Goal: Information Seeking & Learning: Learn about a topic

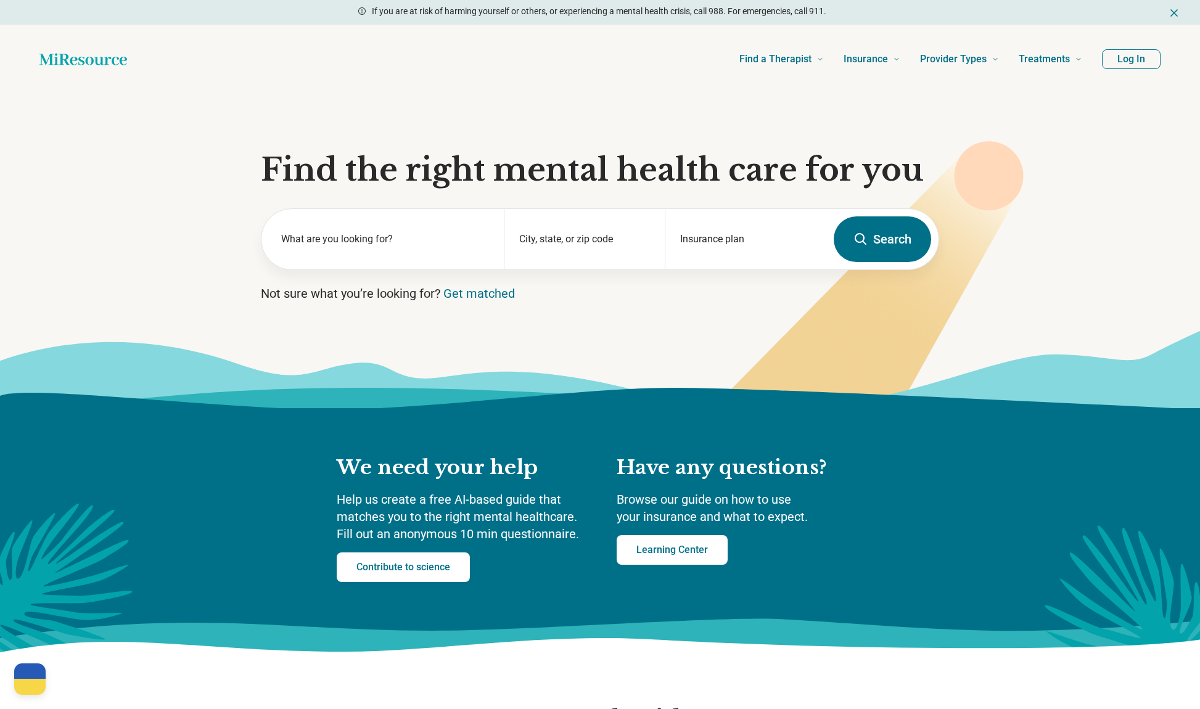
click at [1145, 58] on button "Log In" at bounding box center [1131, 59] width 59 height 20
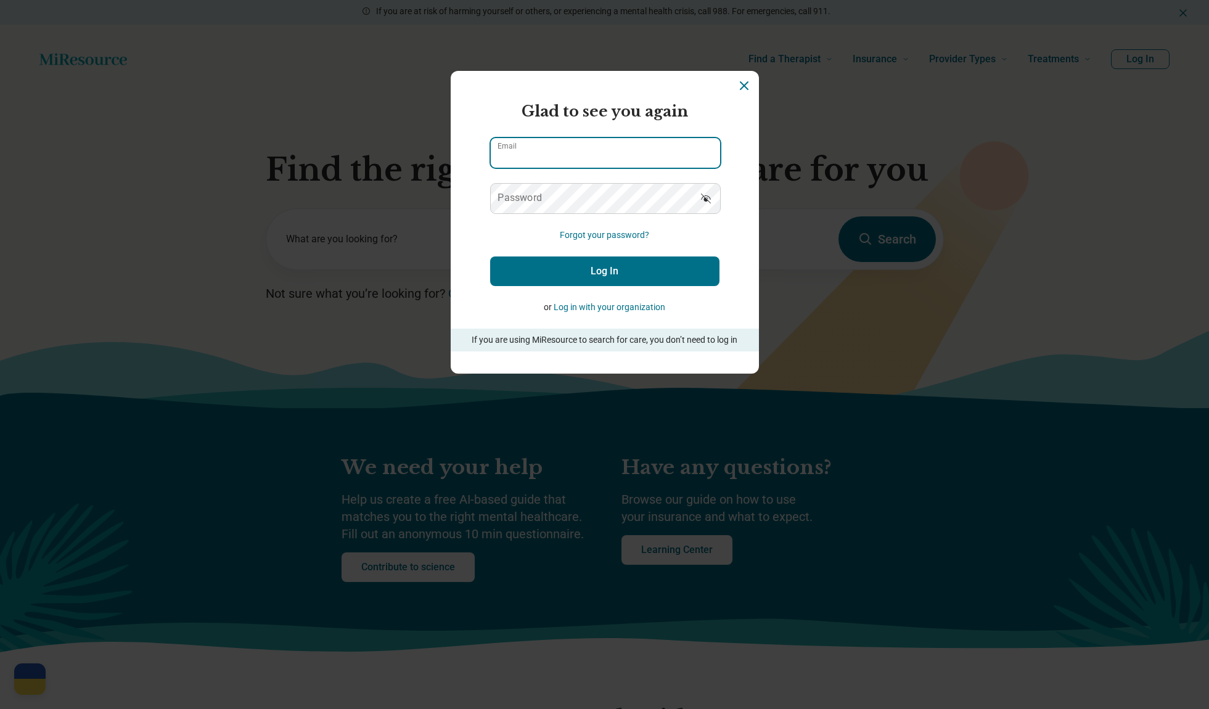
type input "**********"
click at [706, 268] on button "Log In" at bounding box center [604, 271] width 229 height 30
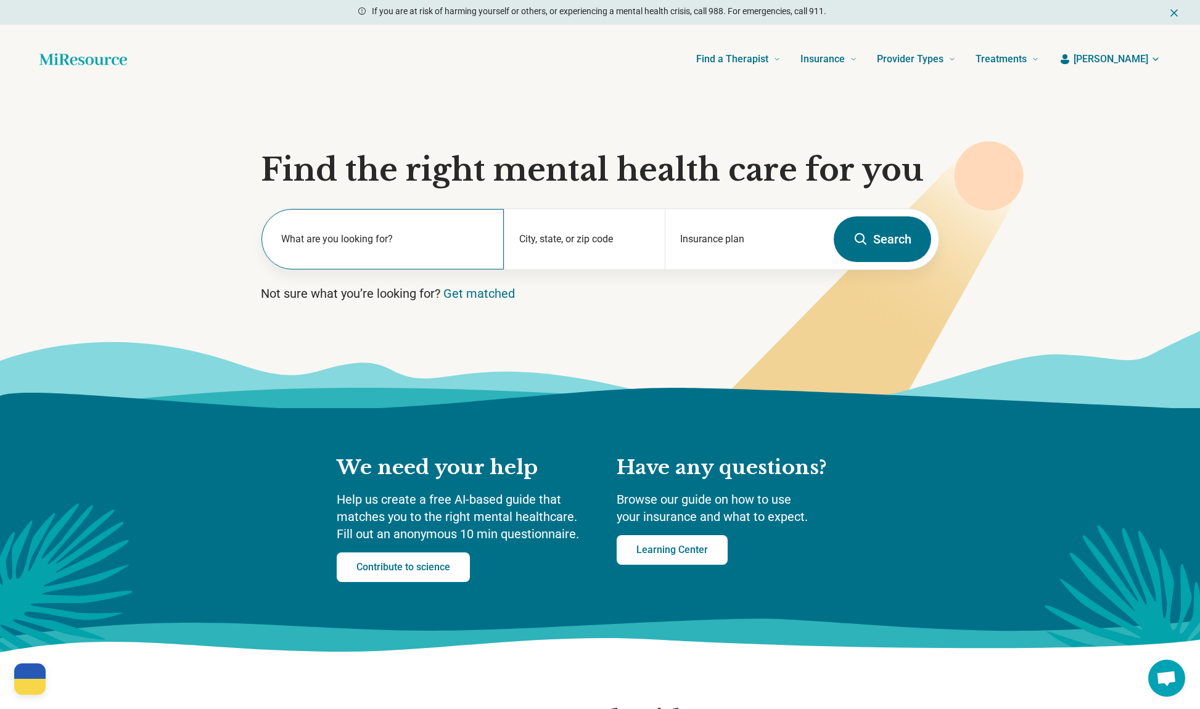
click at [389, 232] on label "What are you looking for?" at bounding box center [385, 239] width 208 height 15
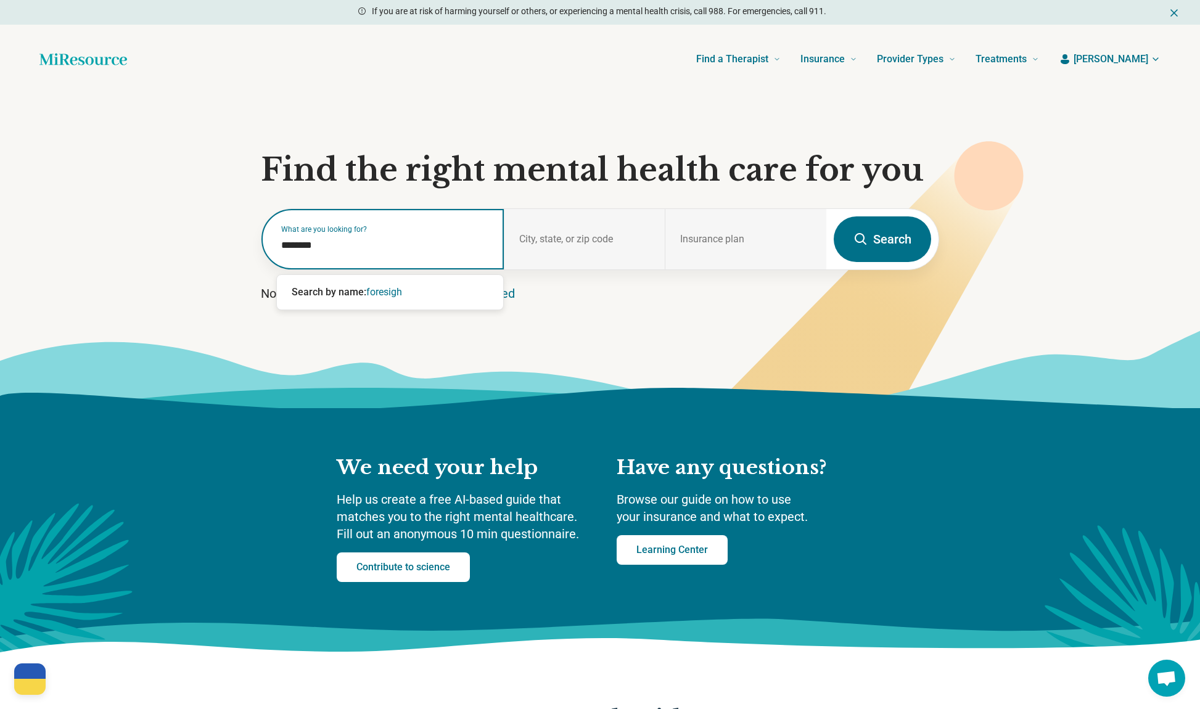
type input "*********"
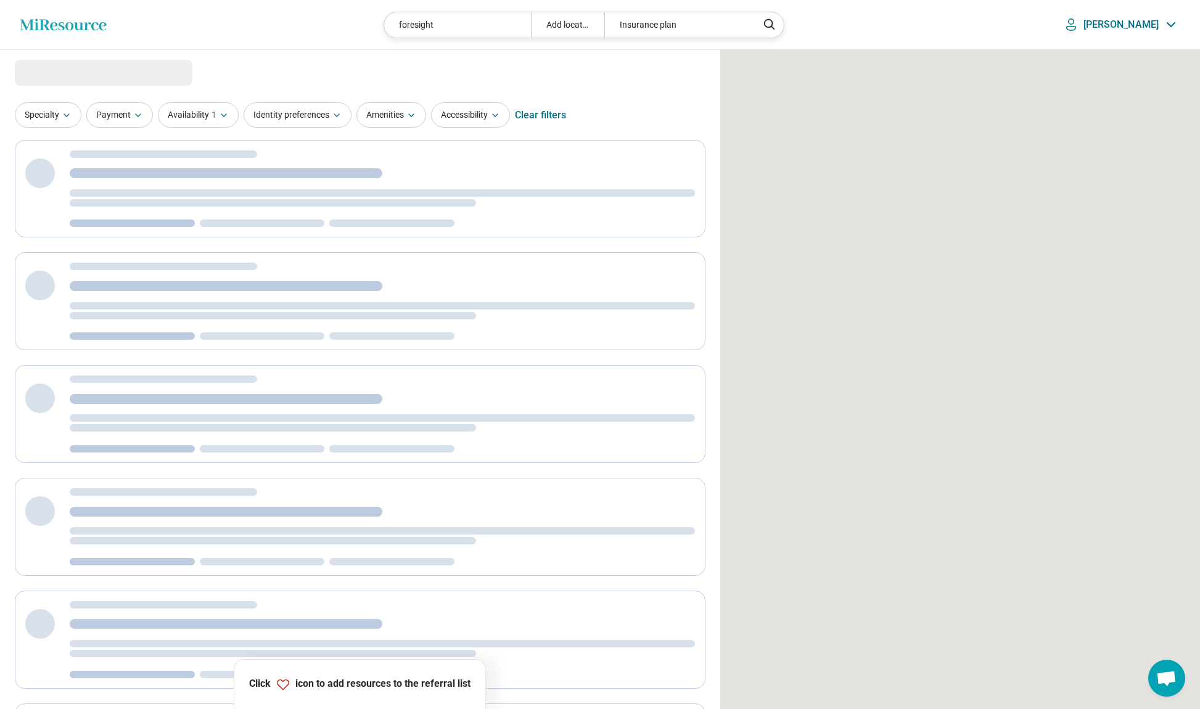
select select "***"
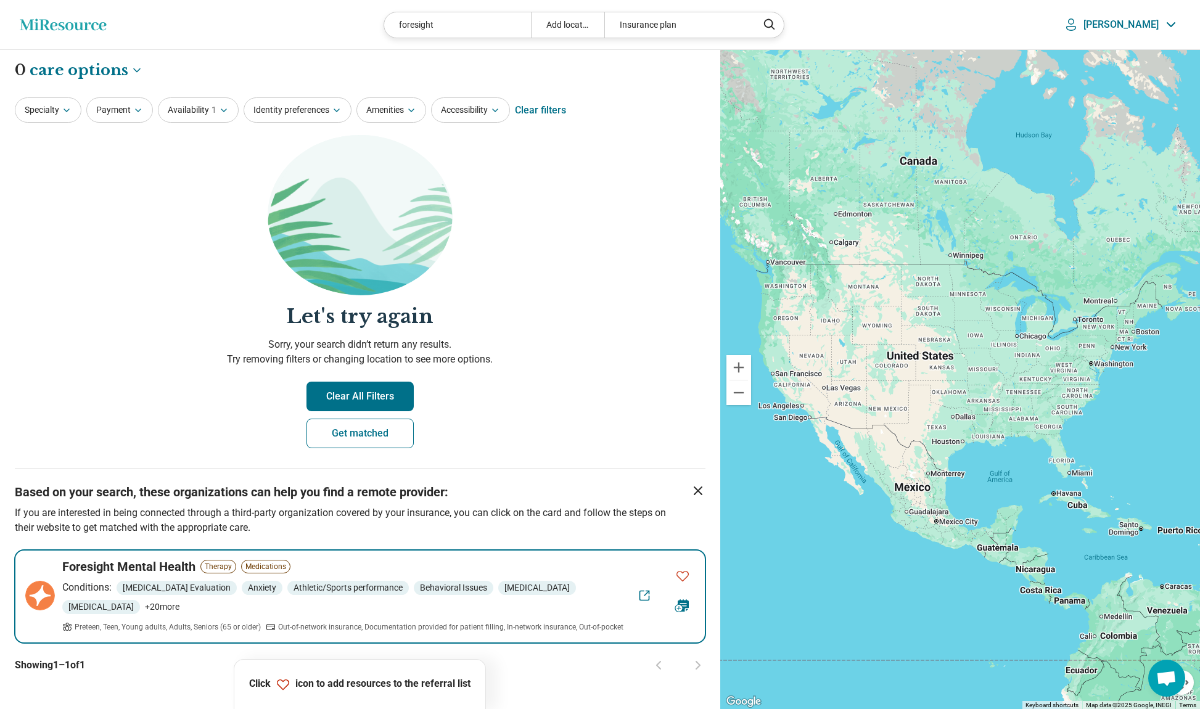
click at [336, 609] on div "Conditions: [MEDICAL_DATA] Evaluation Anxiety Athletic/Sports performance Behav…" at bounding box center [346, 597] width 568 height 34
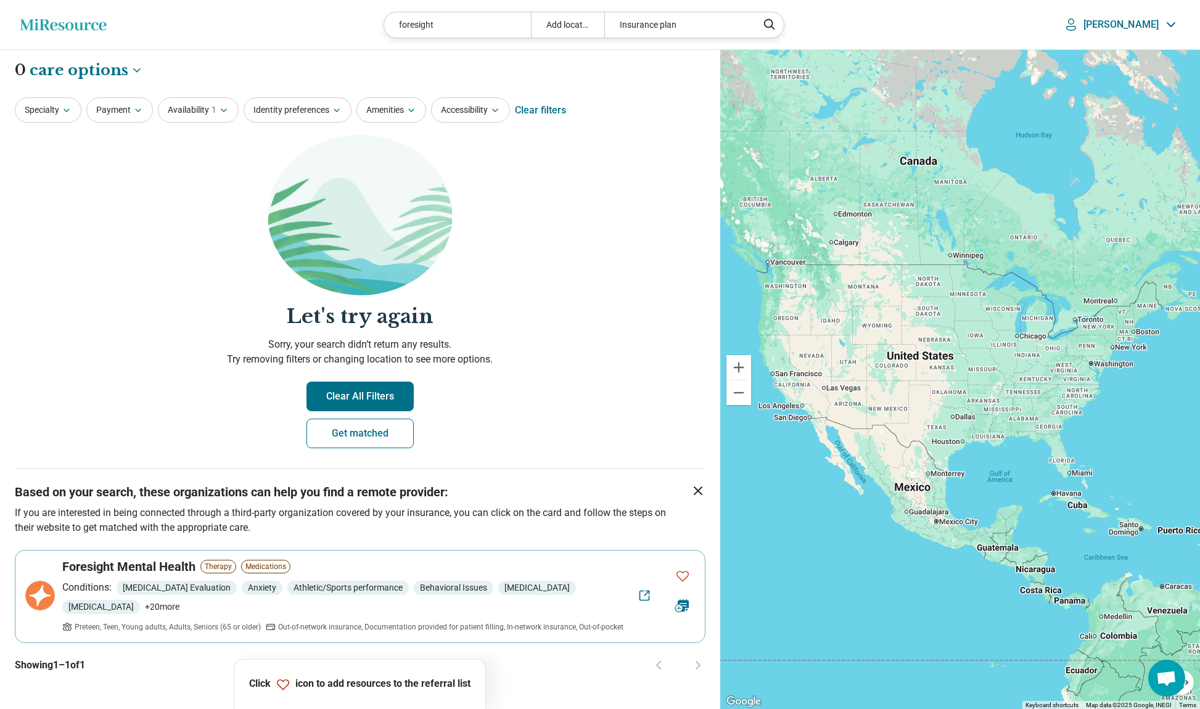
scroll to position [247, 0]
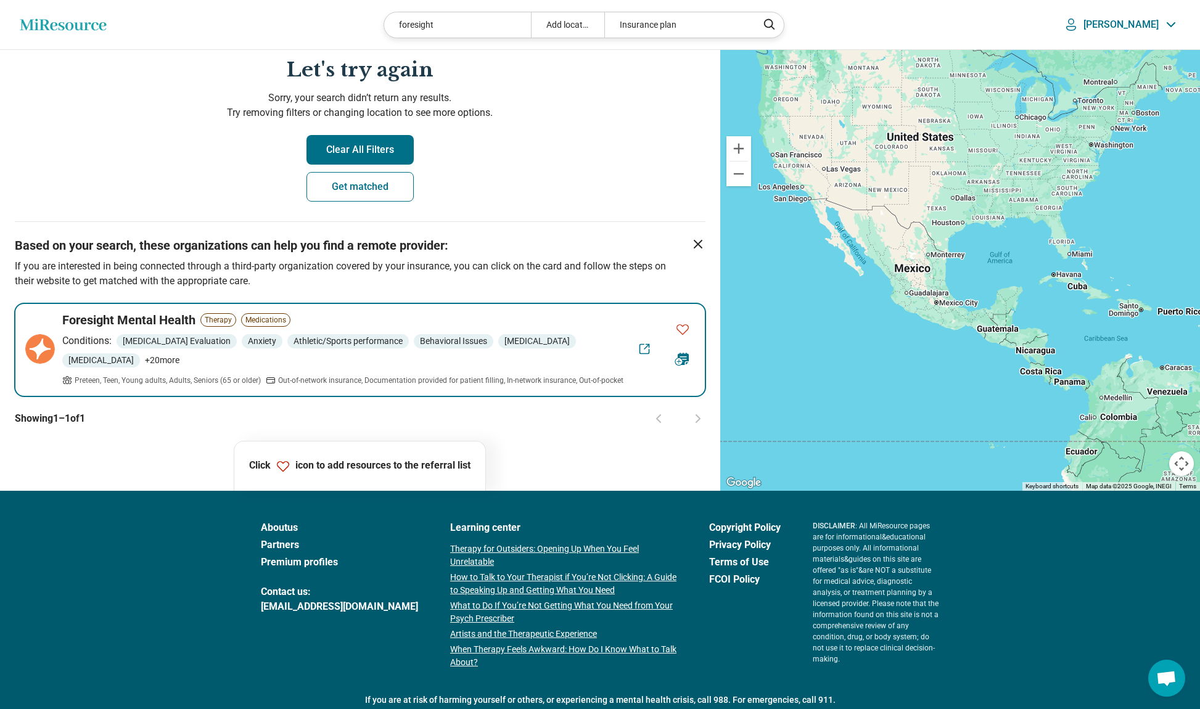
click at [179, 356] on span "+ 20 more" at bounding box center [162, 360] width 35 height 13
click at [131, 317] on h3 "Foresight Mental Health" at bounding box center [128, 319] width 133 height 17
click at [676, 332] on icon "Favorite" at bounding box center [682, 329] width 15 height 15
click at [1158, 16] on div "[PERSON_NAME]" at bounding box center [1121, 24] width 118 height 18
click at [1128, 61] on link "My Dashboard" at bounding box center [1137, 62] width 84 height 32
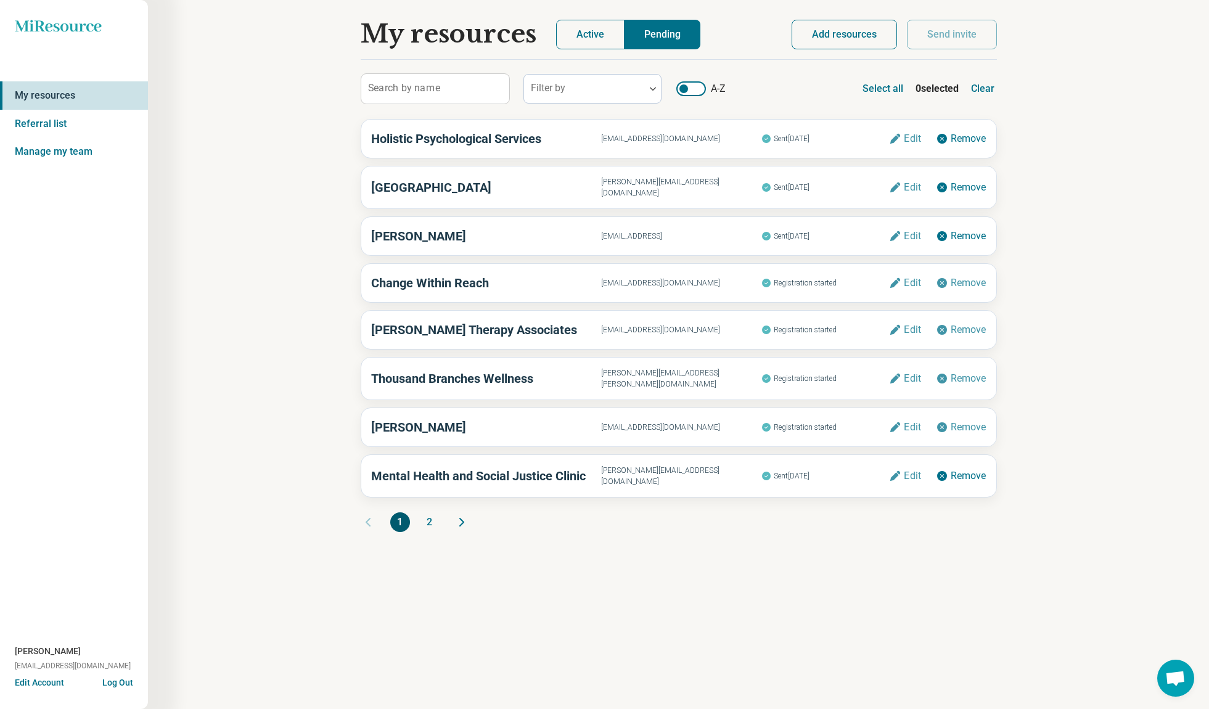
click at [435, 512] on button "2" at bounding box center [430, 522] width 20 height 20
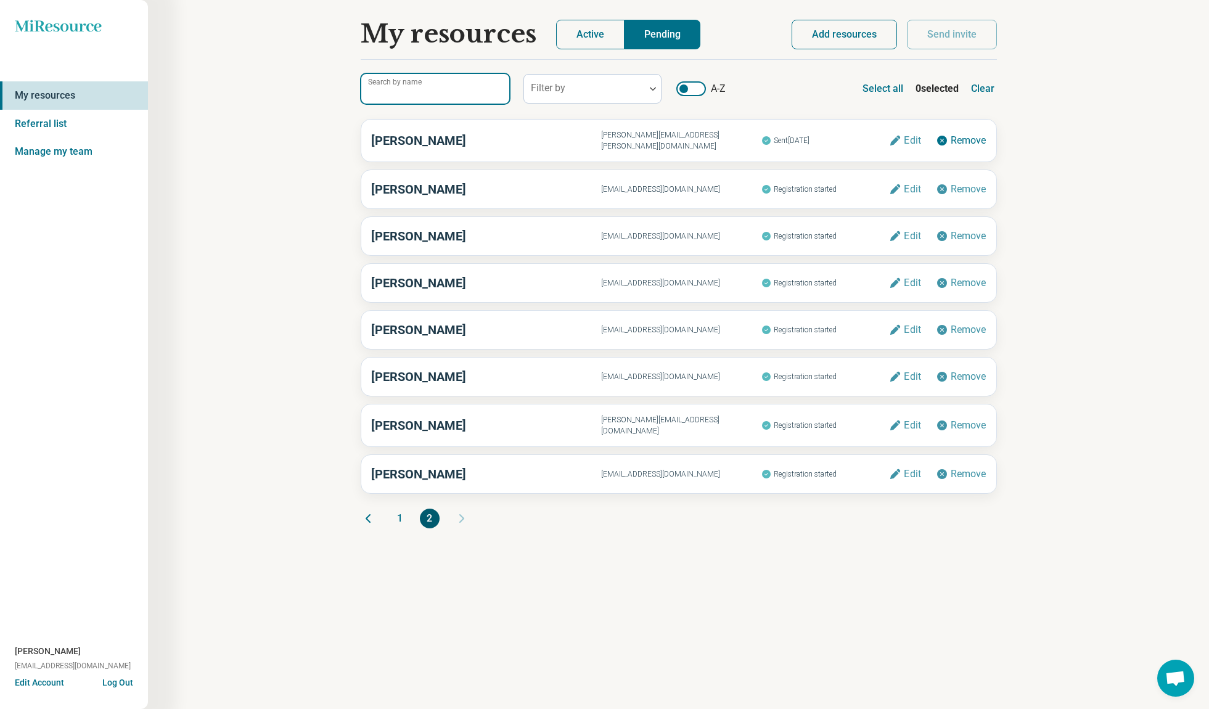
click at [443, 92] on input "Search by name" at bounding box center [435, 89] width 148 height 30
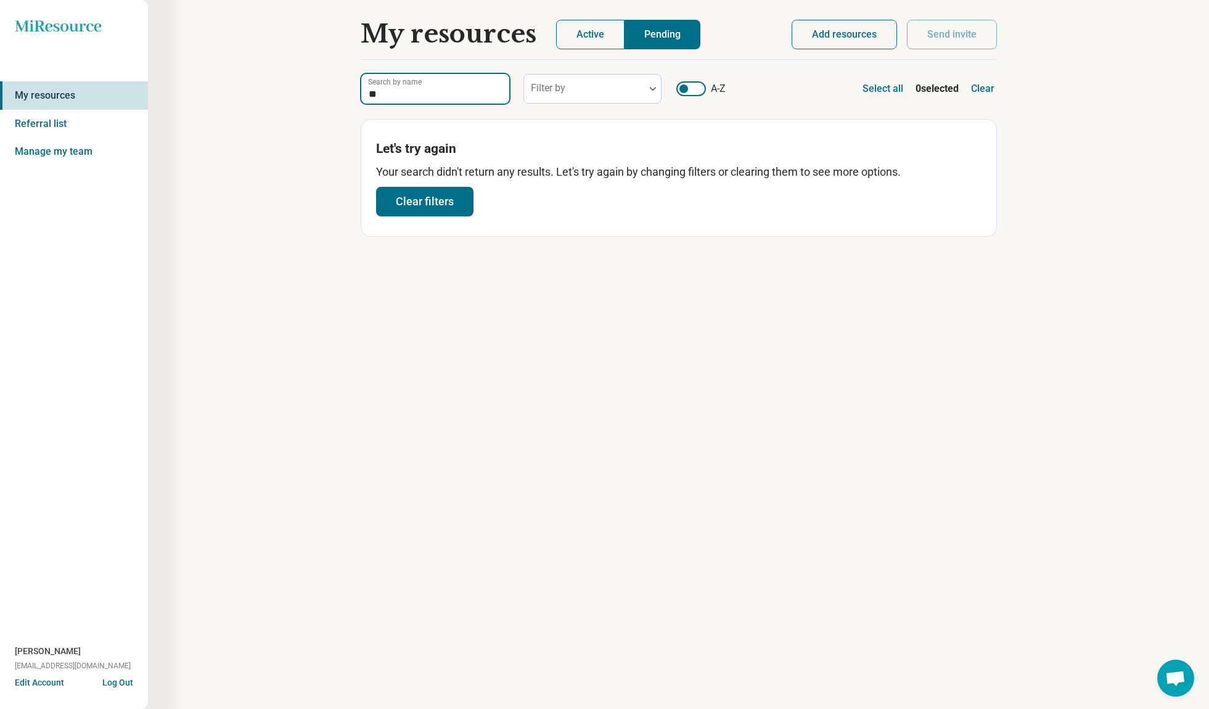
type input "*"
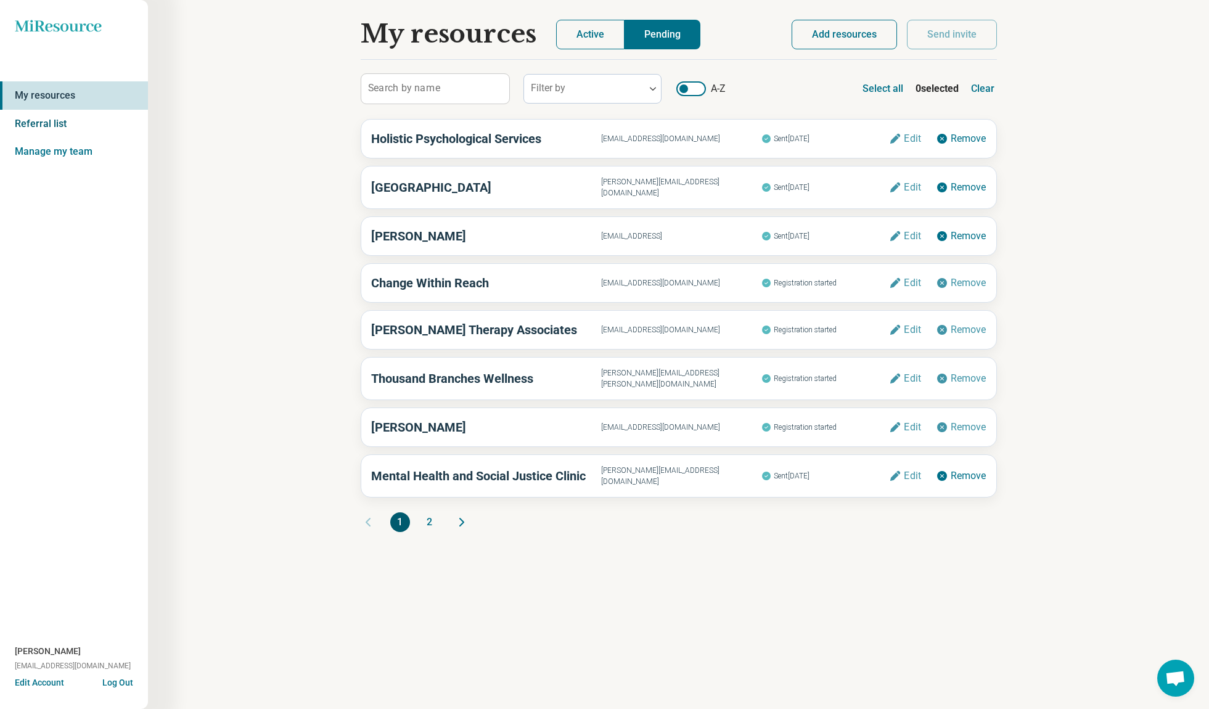
click at [76, 127] on link "Referral list" at bounding box center [74, 124] width 148 height 28
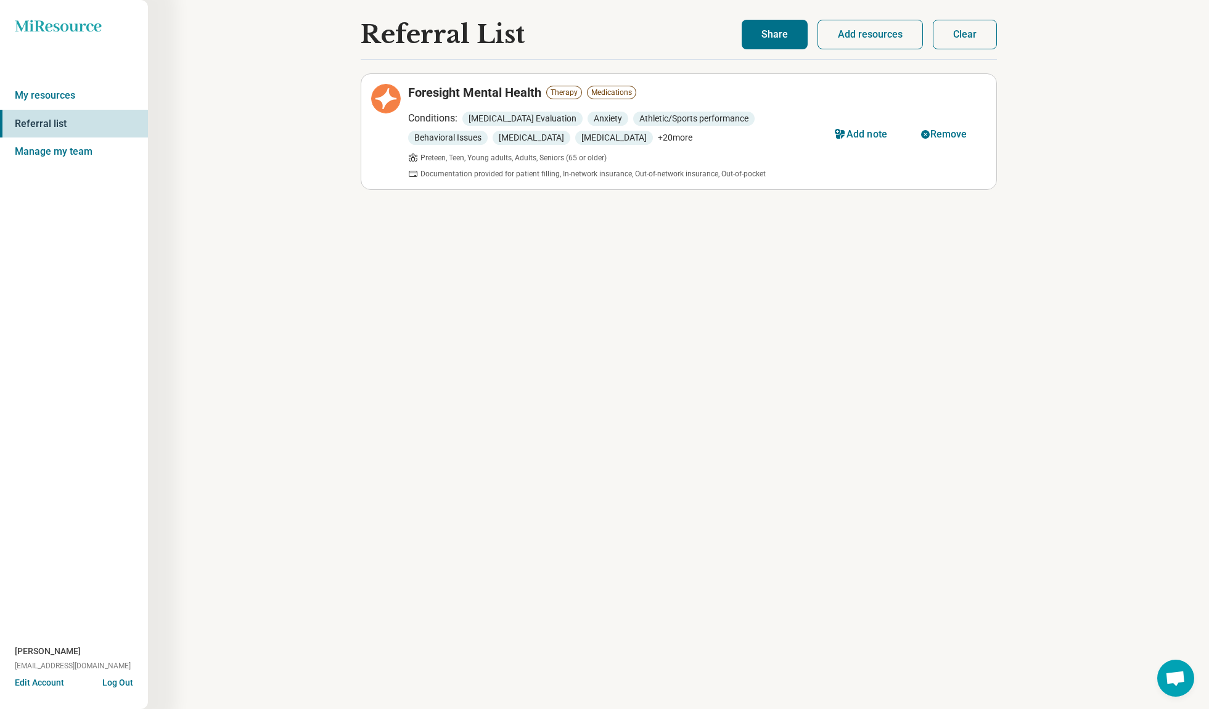
click at [515, 170] on span "Documentation provided for patient filling, In-network insurance, Out-of-networ…" at bounding box center [592, 173] width 345 height 11
click at [648, 176] on span "Documentation provided for patient filling, In-network insurance, Out-of-networ…" at bounding box center [592, 173] width 345 height 11
click at [756, 176] on span "Documentation provided for patient filling, In-network insurance, Out-of-networ…" at bounding box center [592, 173] width 345 height 11
click at [658, 139] on span "+ 20 more" at bounding box center [675, 137] width 35 height 13
click at [476, 85] on h3 "Foresight Mental Health" at bounding box center [474, 92] width 133 height 17
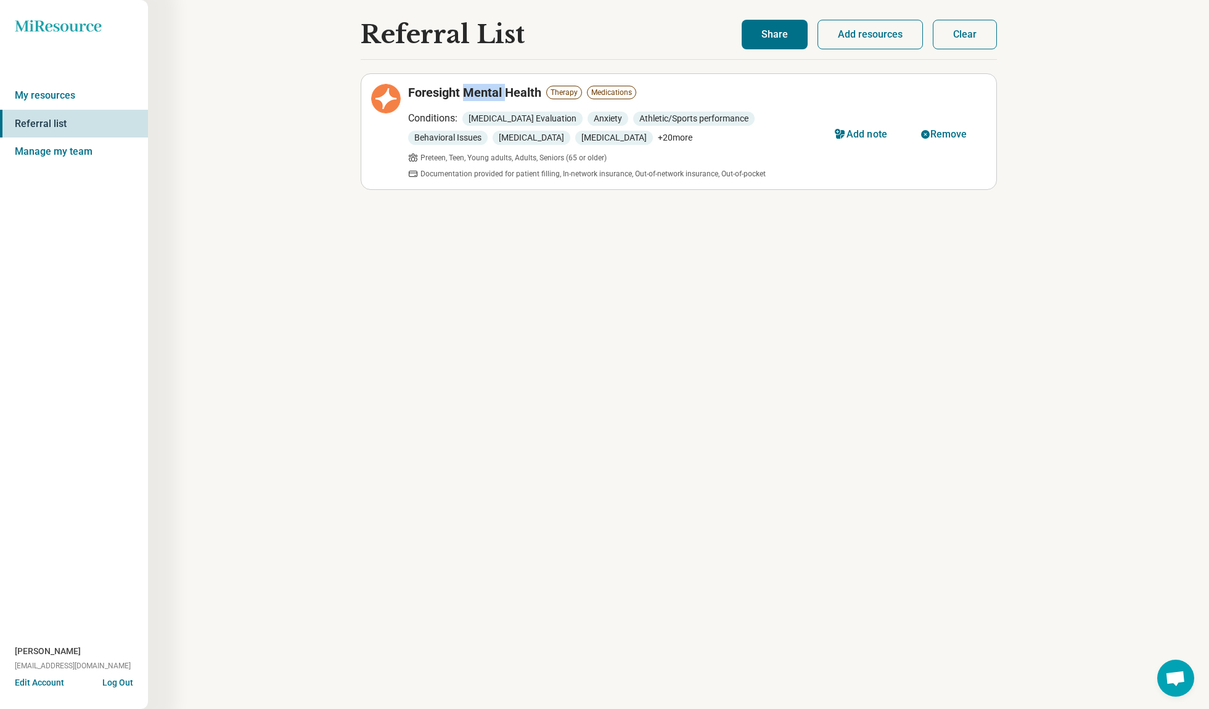
click at [476, 85] on h3 "Foresight Mental Health" at bounding box center [474, 92] width 133 height 17
click at [575, 134] on span "[MEDICAL_DATA]" at bounding box center [614, 138] width 78 height 14
click at [726, 138] on div "Conditions: [MEDICAL_DATA] Evaluation Anxiety Athletic/Sports performance Behav…" at bounding box center [614, 128] width 412 height 34
click at [488, 131] on span "Behavioral Issues" at bounding box center [448, 138] width 80 height 14
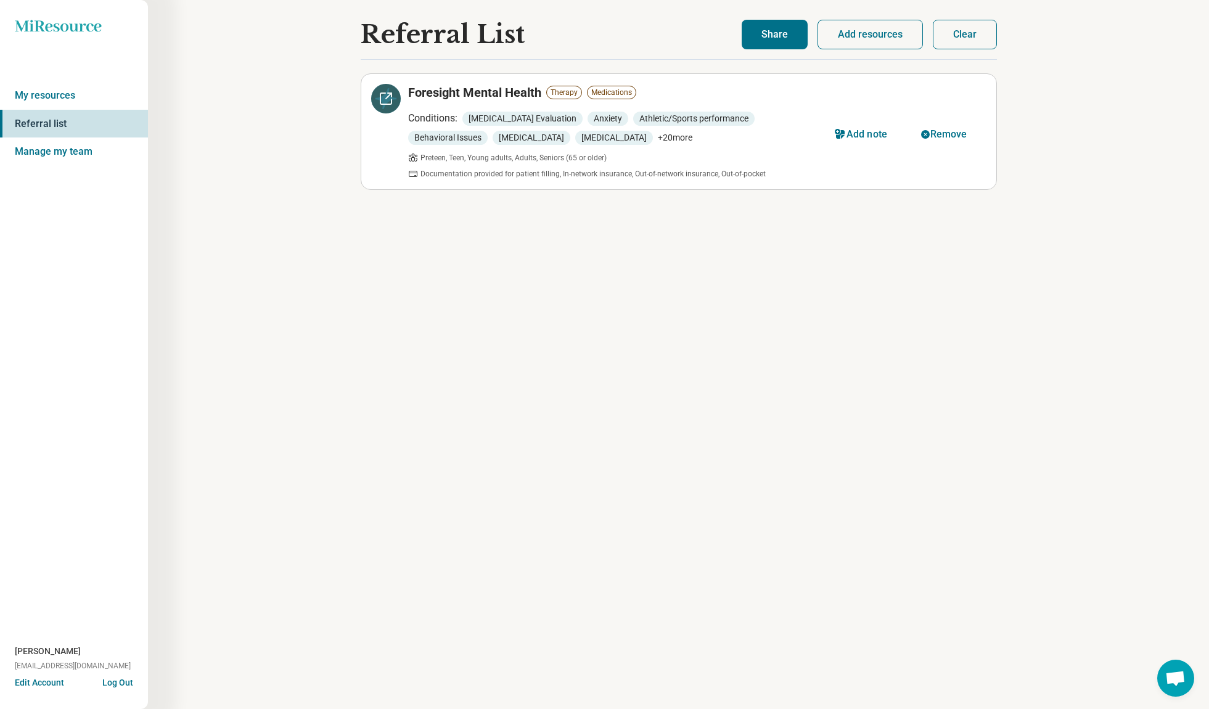
click at [388, 107] on div at bounding box center [386, 99] width 30 height 30
